Goal: Task Accomplishment & Management: Complete application form

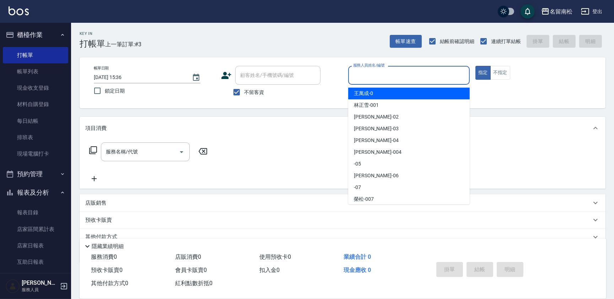
click at [434, 77] on input "服務人員姓名/編號" at bounding box center [408, 75] width 115 height 12
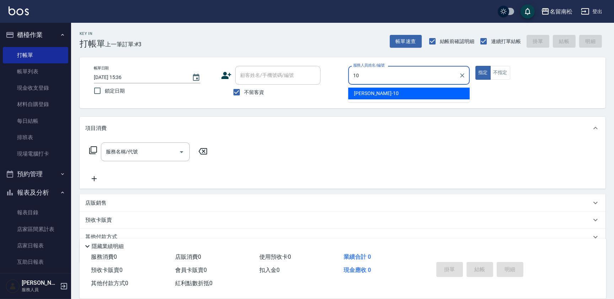
click at [438, 88] on div "[PERSON_NAME]-10" at bounding box center [409, 93] width 122 height 12
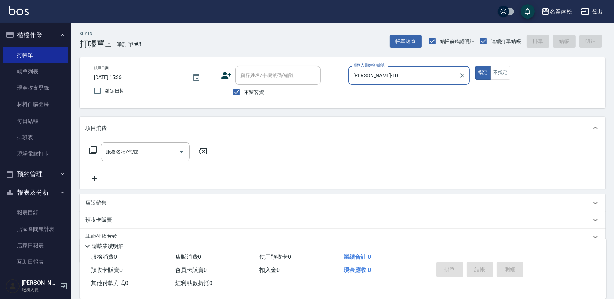
type input "[PERSON_NAME]-10"
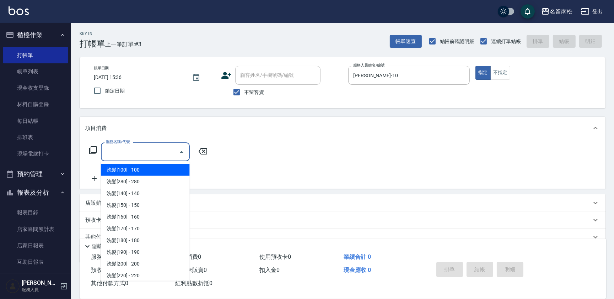
click at [123, 152] on input "服務名稱/代號" at bounding box center [140, 151] width 72 height 12
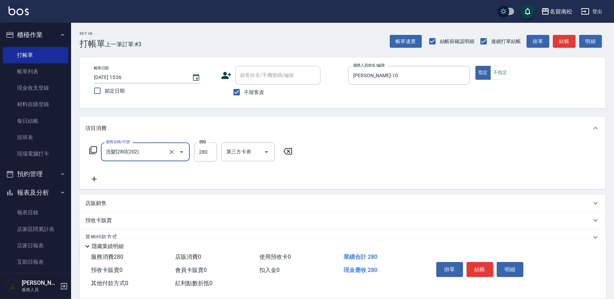
type input "洗髮[280](202)"
click at [250, 156] on input "洗-1" at bounding box center [243, 151] width 36 height 12
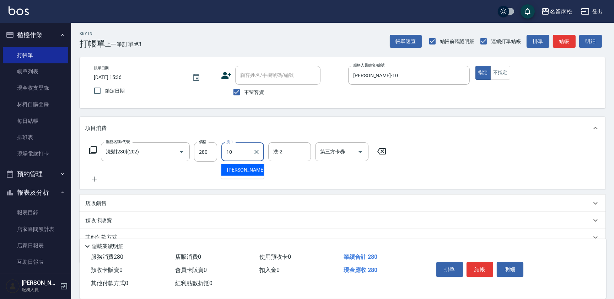
drag, startPoint x: 242, startPoint y: 167, endPoint x: 0, endPoint y: 171, distance: 242.0
click at [241, 167] on span "[PERSON_NAME]-10" at bounding box center [249, 169] width 45 height 7
type input "[PERSON_NAME]-10"
click at [95, 182] on icon at bounding box center [94, 178] width 18 height 9
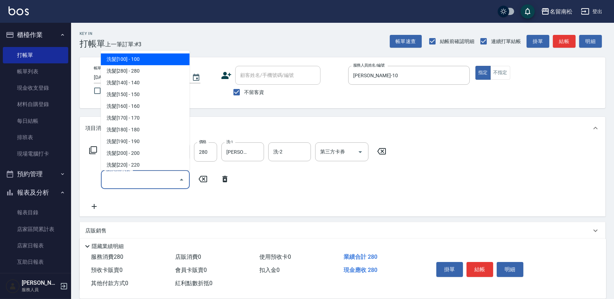
click at [112, 181] on input "服務名稱/代號" at bounding box center [140, 179] width 72 height 12
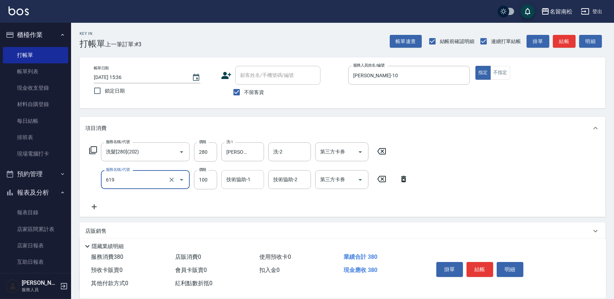
type input "煥彩.玻酸.晶膜.水療(619)"
click at [231, 176] on input "技術協助-1" at bounding box center [243, 179] width 36 height 12
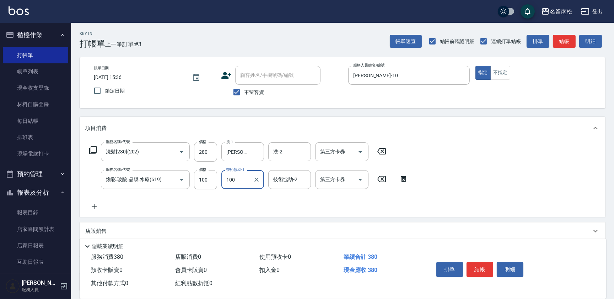
type input "100"
click at [96, 207] on icon at bounding box center [94, 206] width 18 height 9
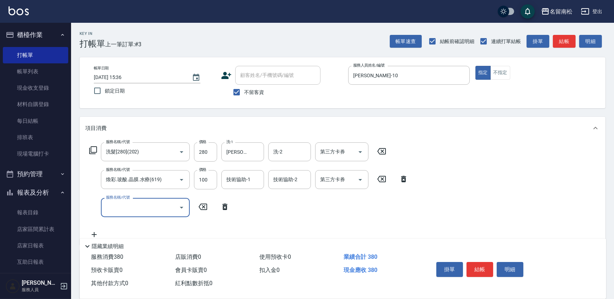
click at [117, 210] on input "服務名稱/代號" at bounding box center [140, 207] width 72 height 12
type input "單梳(809)"
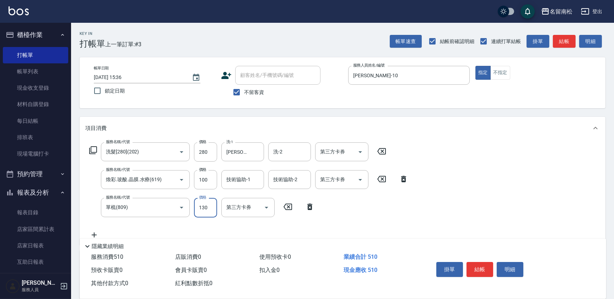
click at [209, 205] on input "130" at bounding box center [205, 207] width 23 height 19
click at [200, 204] on input "2200" at bounding box center [205, 207] width 23 height 19
click at [203, 206] on input "2200" at bounding box center [205, 207] width 23 height 19
click at [200, 204] on input "2200" at bounding box center [205, 207] width 23 height 19
click at [247, 187] on div "技術協助-1" at bounding box center [242, 179] width 43 height 19
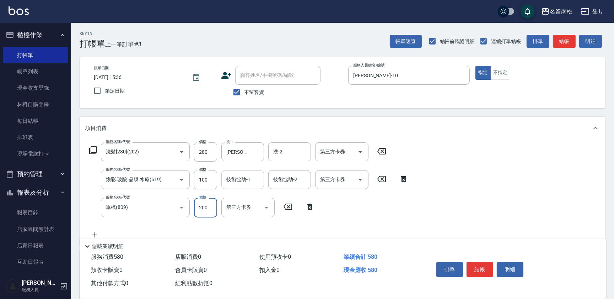
type input "200"
click at [250, 197] on div "[PERSON_NAME]-10" at bounding box center [242, 198] width 43 height 12
type input "[PERSON_NAME]-10"
click at [487, 267] on button "結帳" at bounding box center [480, 269] width 27 height 15
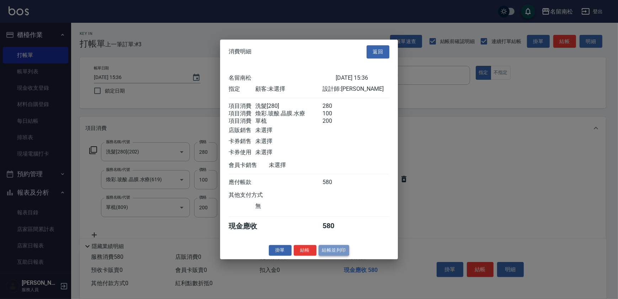
click at [327, 255] on button "結帳並列印" at bounding box center [333, 249] width 31 height 11
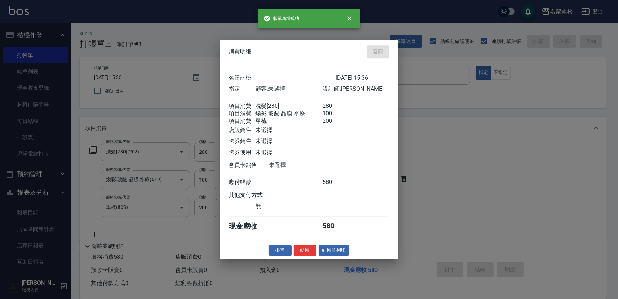
type input "[DATE] 17:25"
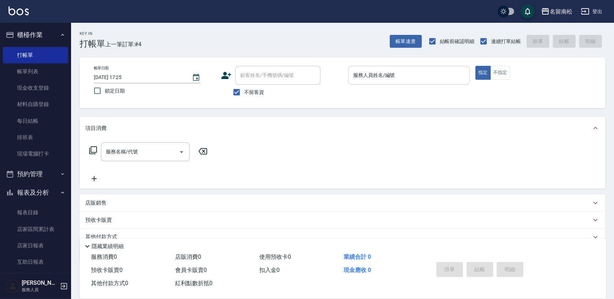
click at [396, 77] on input "服務人員姓名/編號" at bounding box center [408, 75] width 115 height 12
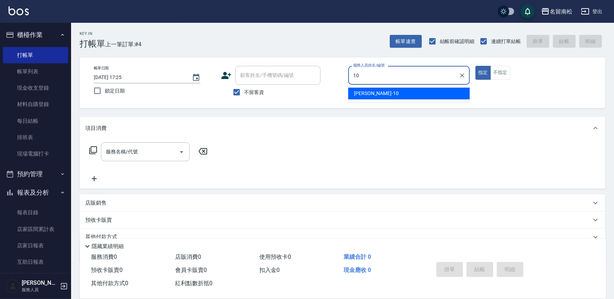
click at [421, 89] on div "[PERSON_NAME]-10" at bounding box center [409, 93] width 122 height 12
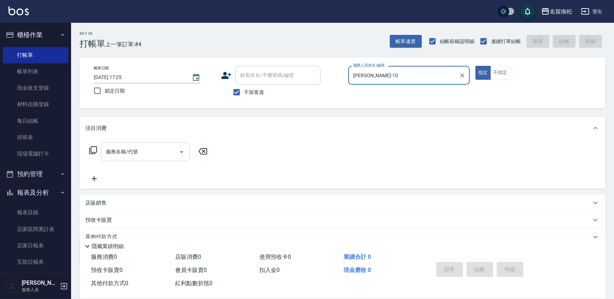
type input "[PERSON_NAME]-10"
click at [162, 154] on input "服務名稱/代號" at bounding box center [140, 151] width 72 height 12
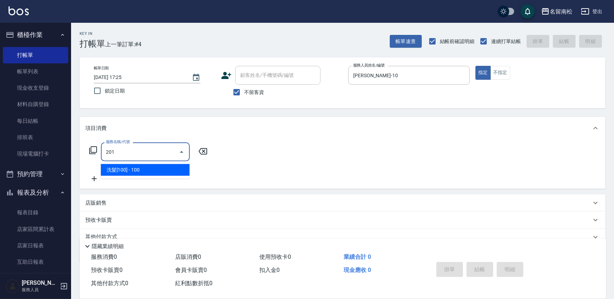
type input "洗髮[100](201)"
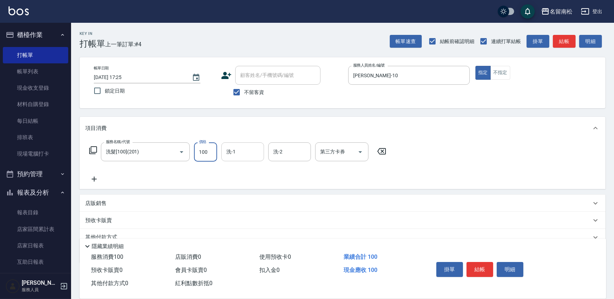
click at [241, 153] on input "洗-1" at bounding box center [243, 151] width 36 height 12
click at [242, 165] on div "[PERSON_NAME]-10" at bounding box center [242, 170] width 43 height 12
type input "[PERSON_NAME]-10"
click at [96, 181] on icon at bounding box center [94, 178] width 18 height 9
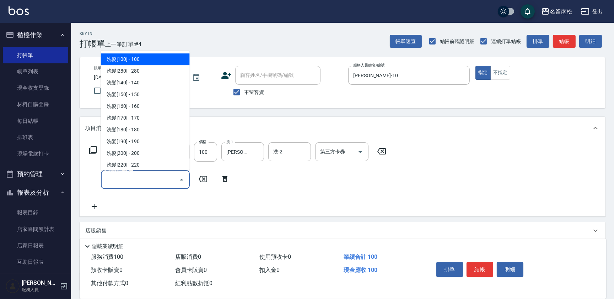
click at [132, 177] on input "服務名稱/代號" at bounding box center [140, 179] width 72 height 12
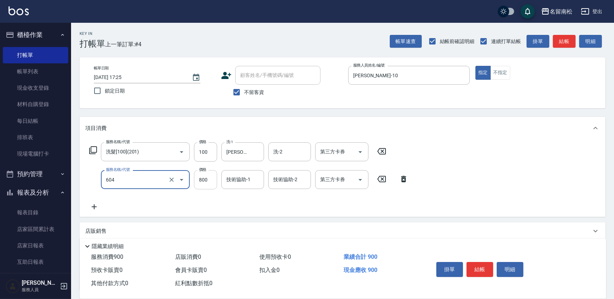
type input "護髮[800](604)"
click at [209, 181] on input "800" at bounding box center [205, 179] width 23 height 19
click at [202, 177] on input "8899" at bounding box center [205, 179] width 23 height 19
type input "899"
click at [244, 177] on input "技術協助-1" at bounding box center [243, 179] width 36 height 12
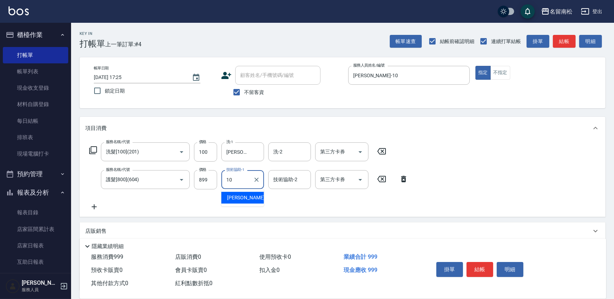
click at [244, 197] on span "[PERSON_NAME]-10" at bounding box center [249, 197] width 45 height 7
type input "[PERSON_NAME]-10"
click at [489, 264] on button "結帳" at bounding box center [480, 269] width 27 height 15
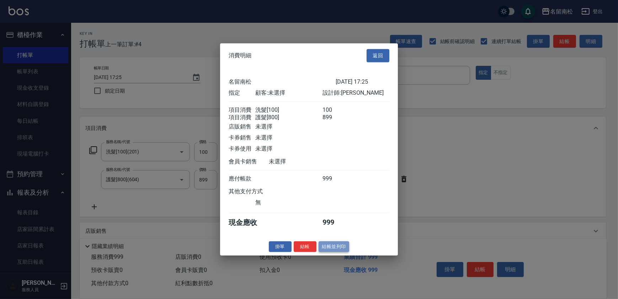
click at [326, 251] on button "結帳並列印" at bounding box center [333, 246] width 31 height 11
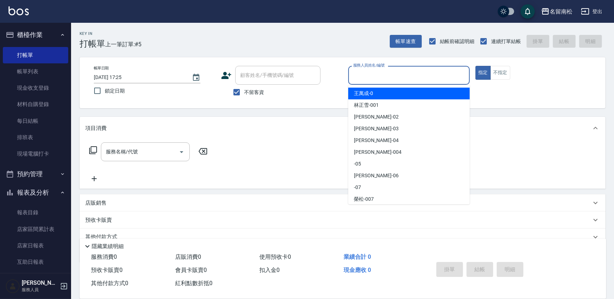
click at [400, 74] on input "服務人員姓名/編號" at bounding box center [408, 75] width 115 height 12
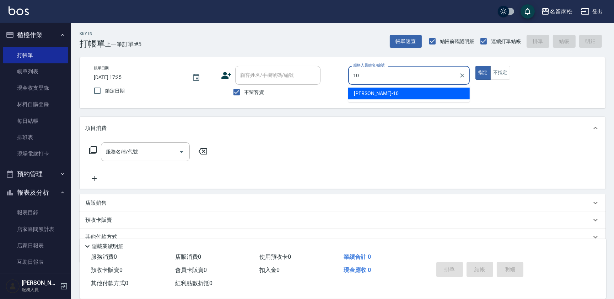
click at [355, 91] on span "[PERSON_NAME]-10" at bounding box center [376, 93] width 45 height 7
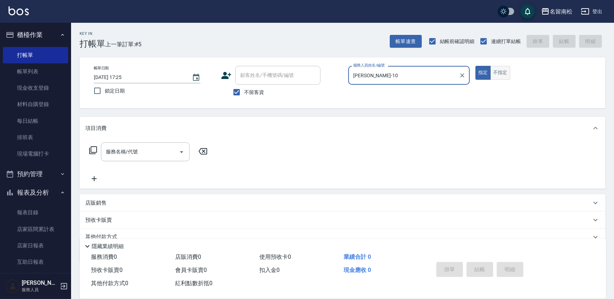
type input "[PERSON_NAME]-10"
click at [500, 76] on button "不指定" at bounding box center [500, 73] width 20 height 14
click at [158, 152] on input "服務名稱/代號" at bounding box center [140, 151] width 72 height 12
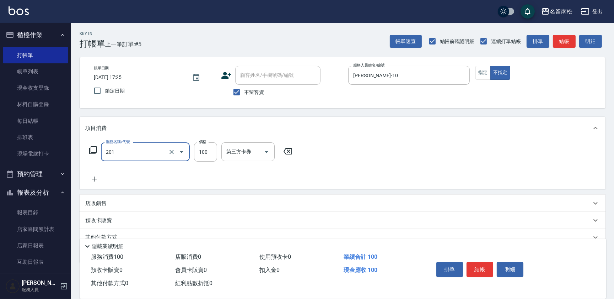
type input "洗髮[100](201)"
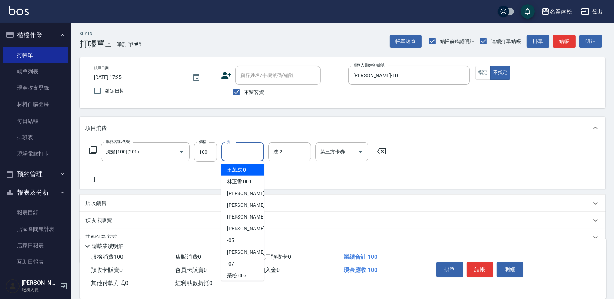
click at [231, 153] on input "洗-1" at bounding box center [243, 151] width 36 height 12
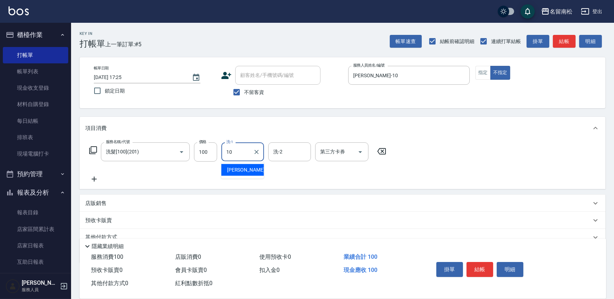
click at [245, 168] on span "[PERSON_NAME]-10" at bounding box center [249, 169] width 45 height 7
type input "[PERSON_NAME]-10"
click at [93, 181] on icon at bounding box center [94, 178] width 18 height 9
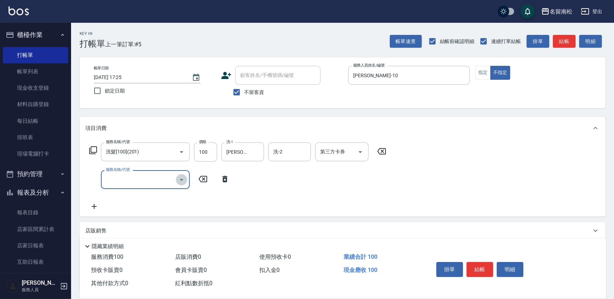
click at [183, 177] on icon "Open" at bounding box center [181, 179] width 9 height 9
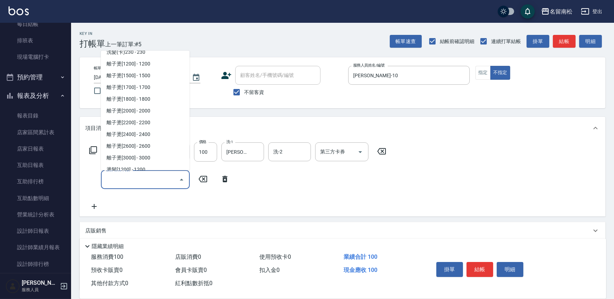
scroll to position [226, 0]
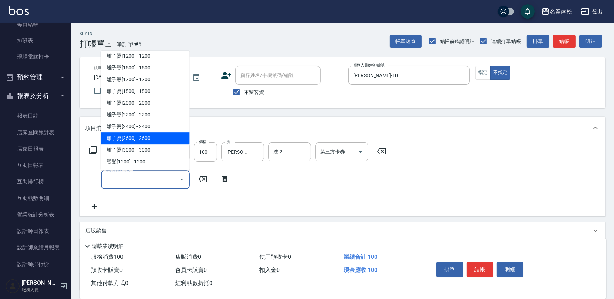
click at [126, 140] on span "離子燙[2600] - 2600" at bounding box center [145, 138] width 89 height 12
type input "離子燙[2600](308)"
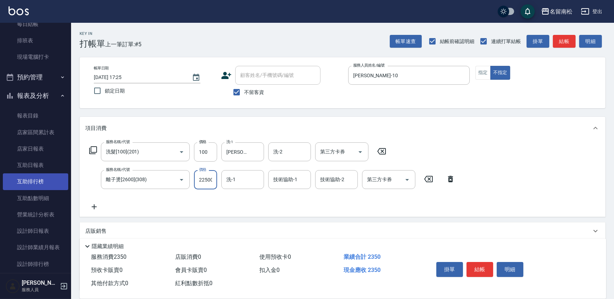
scroll to position [0, 0]
click at [202, 175] on input "22500" at bounding box center [205, 179] width 23 height 19
type input "2500"
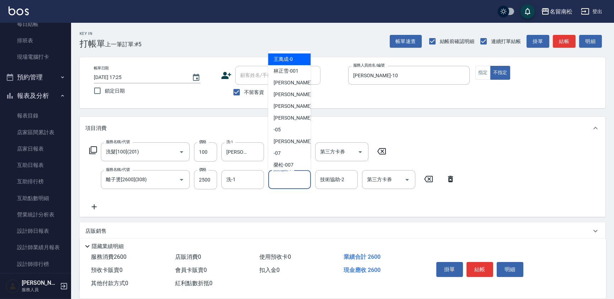
click at [289, 185] on input "技術協助-1" at bounding box center [289, 179] width 36 height 12
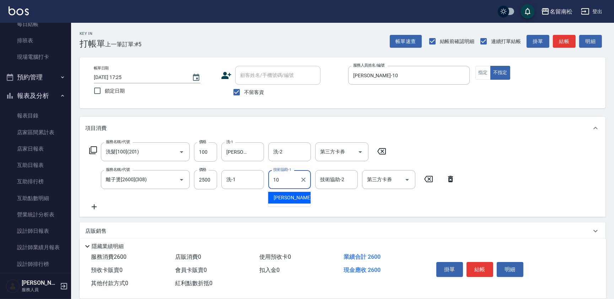
click at [292, 197] on span "[PERSON_NAME]-10" at bounding box center [296, 197] width 45 height 7
type input "[PERSON_NAME]-10"
click at [472, 266] on button "結帳" at bounding box center [480, 269] width 27 height 15
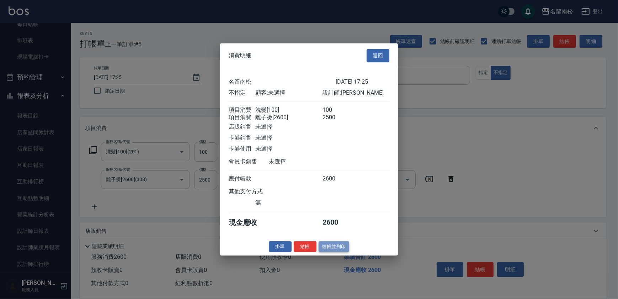
click at [327, 249] on button "結帳並列印" at bounding box center [333, 246] width 31 height 11
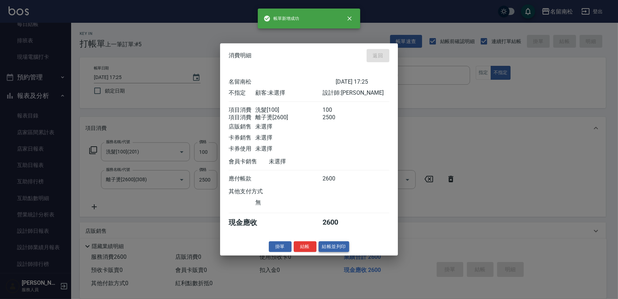
type input "[DATE] 17:26"
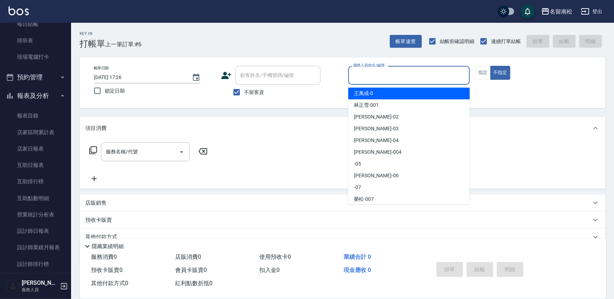
drag, startPoint x: 375, startPoint y: 77, endPoint x: 378, endPoint y: 75, distance: 4.1
click at [378, 75] on input "服務人員姓名/編號" at bounding box center [408, 75] width 115 height 12
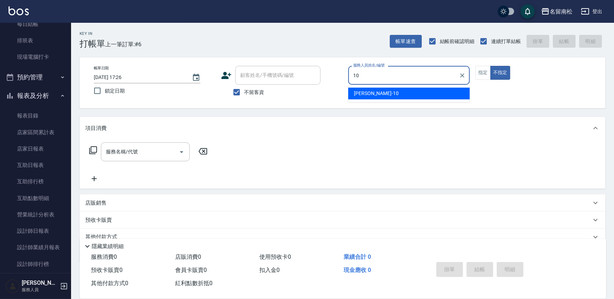
drag, startPoint x: 380, startPoint y: 92, endPoint x: 416, endPoint y: 75, distance: 40.0
click at [380, 92] on div "[PERSON_NAME]-10" at bounding box center [409, 93] width 122 height 12
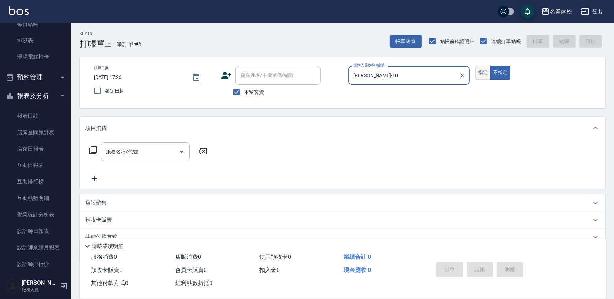
type input "[PERSON_NAME]-10"
click at [485, 72] on button "指定" at bounding box center [482, 73] width 15 height 14
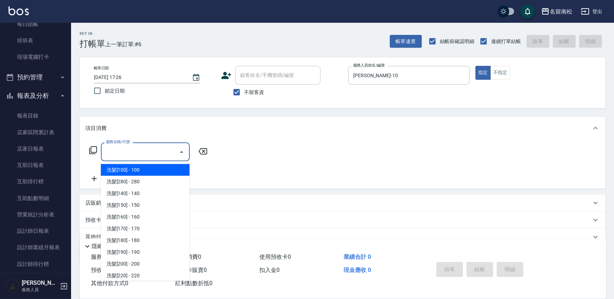
click at [136, 150] on input "服務名稱/代號" at bounding box center [140, 151] width 72 height 12
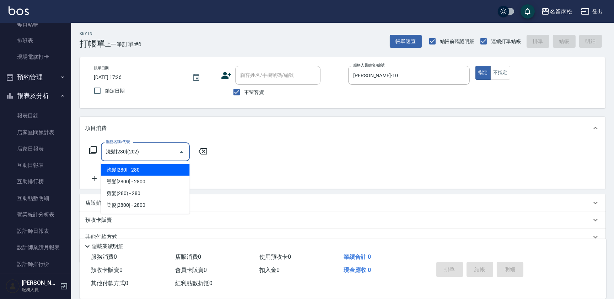
type input "洗髮[280](202)"
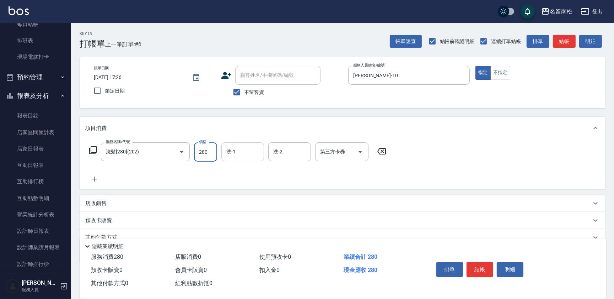
click at [251, 153] on input "洗-1" at bounding box center [243, 151] width 36 height 12
click at [257, 165] on div "[PERSON_NAME]-28" at bounding box center [242, 170] width 43 height 12
type input "[PERSON_NAME]-28"
drag, startPoint x: 480, startPoint y: 267, endPoint x: 468, endPoint y: 256, distance: 15.3
click at [481, 267] on button "結帳" at bounding box center [480, 269] width 27 height 15
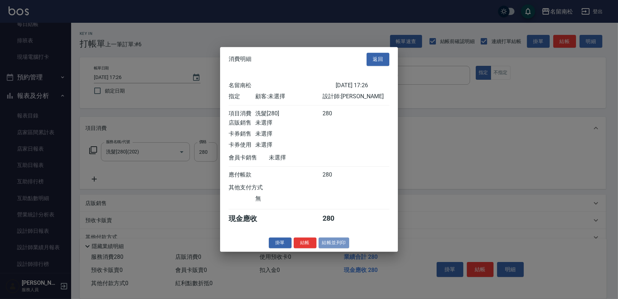
drag, startPoint x: 335, startPoint y: 249, endPoint x: 343, endPoint y: 271, distance: 23.8
click at [337, 248] on button "結帳並列印" at bounding box center [333, 242] width 31 height 11
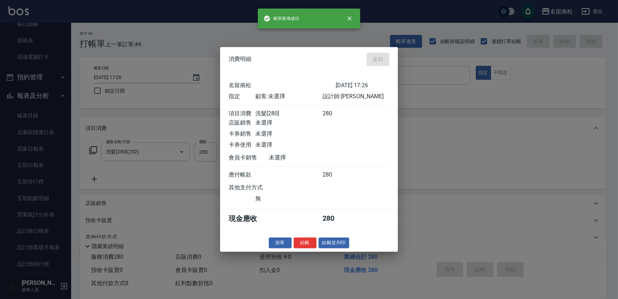
type input "[DATE] 17:27"
